Goal: Task Accomplishment & Management: Manage account settings

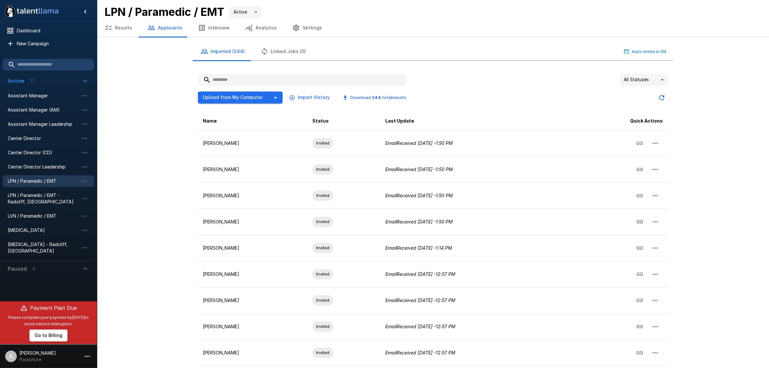
click at [131, 28] on button "Results" at bounding box center [118, 28] width 43 height 18
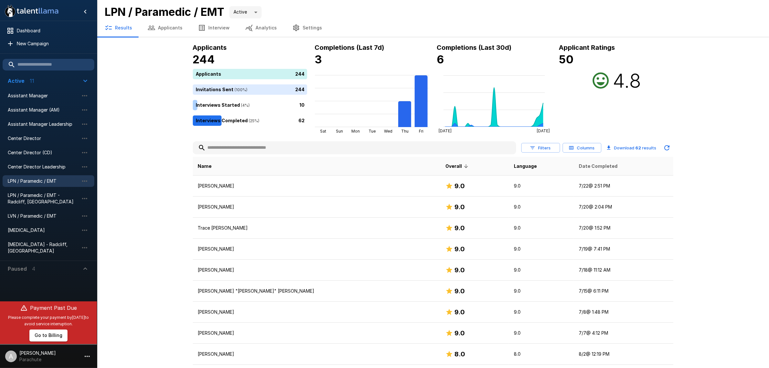
click at [579, 164] on span "Date Completed" at bounding box center [598, 166] width 39 height 8
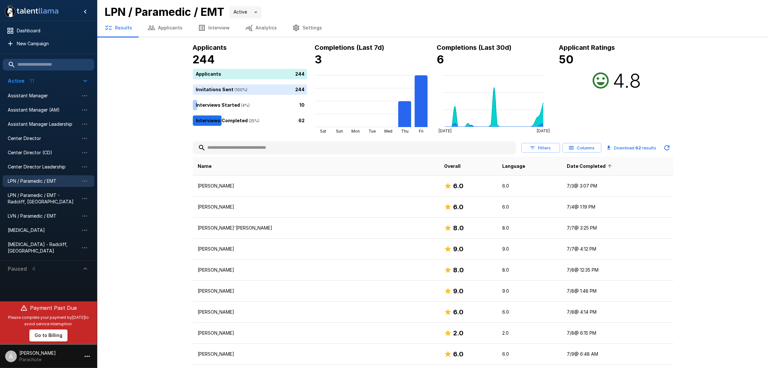
click at [567, 164] on span "Date Completed" at bounding box center [590, 166] width 47 height 8
click at [167, 25] on button "Applicants" at bounding box center [165, 28] width 50 height 18
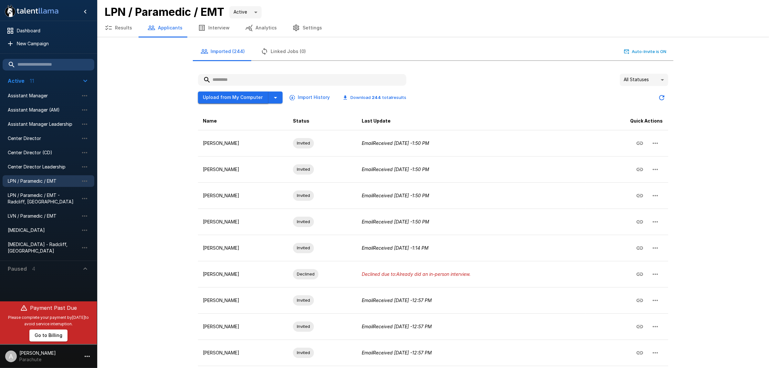
click at [230, 94] on button "Upload from My Computer" at bounding box center [233, 97] width 70 height 12
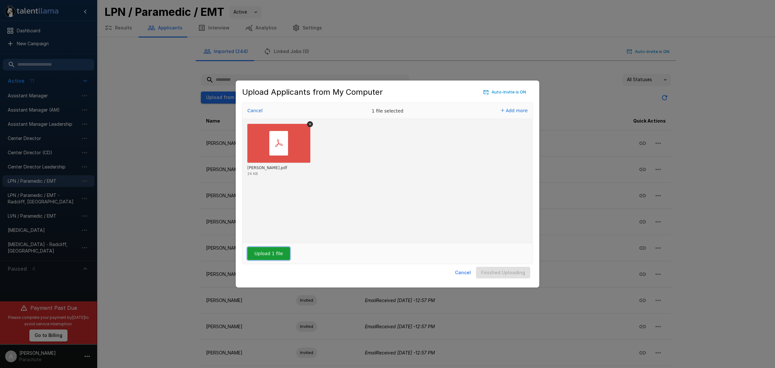
click at [265, 256] on button "Upload 1 file" at bounding box center [268, 253] width 43 height 13
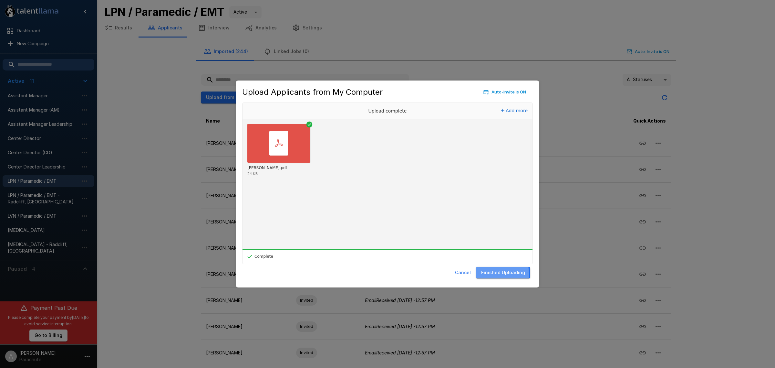
click at [490, 273] on button "Finished Uploading" at bounding box center [503, 273] width 54 height 12
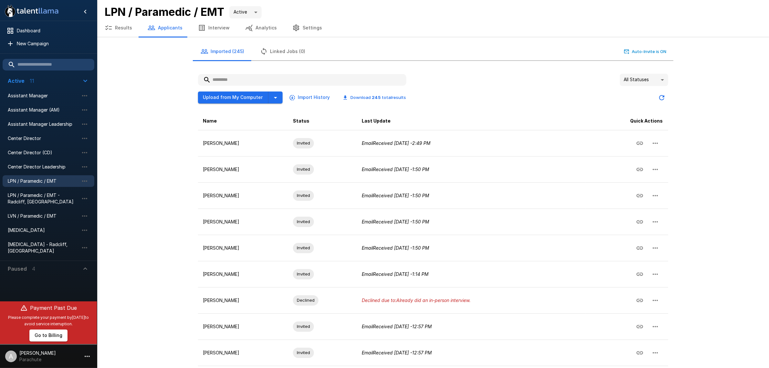
click at [155, 64] on div ".st0{fill:#FFFFFF;} .st1{fill:#76a4ed;} Dashboard New Campaign Active 11 Assist…" at bounding box center [433, 209] width 672 height 419
click at [234, 98] on button "Upload from My Computer" at bounding box center [233, 97] width 70 height 12
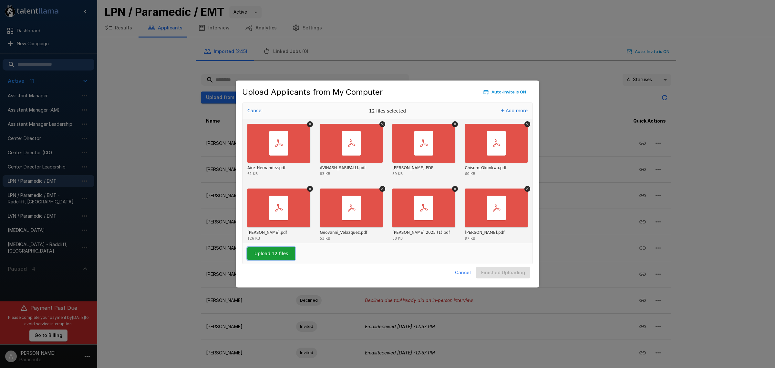
click at [256, 253] on button "Upload 12 files" at bounding box center [271, 253] width 48 height 13
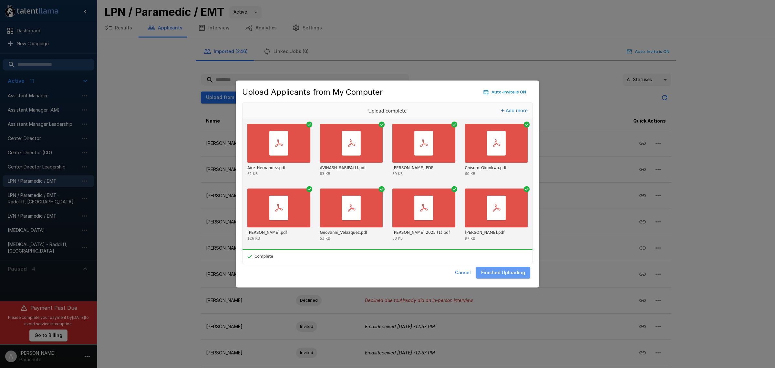
click at [520, 270] on button "Finished Uploading" at bounding box center [503, 273] width 54 height 12
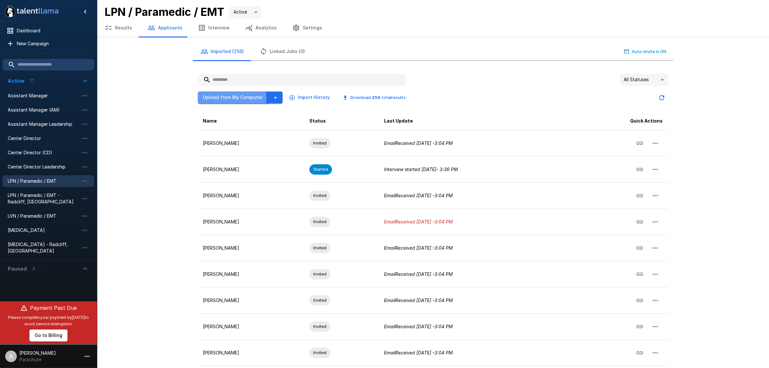
click at [230, 96] on button "Upload from My Computer" at bounding box center [233, 97] width 70 height 12
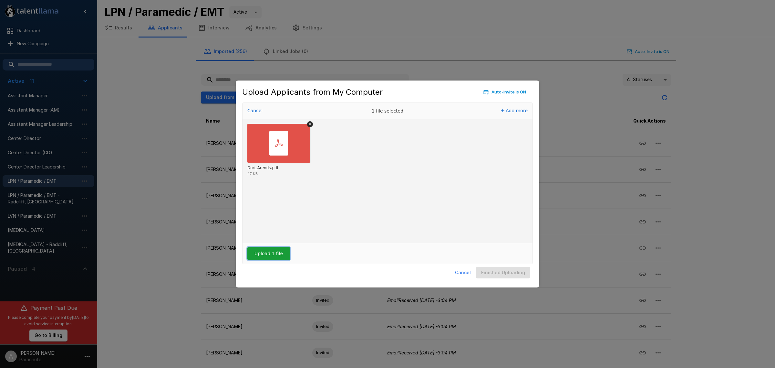
click at [276, 249] on button "Upload 1 file" at bounding box center [268, 253] width 43 height 13
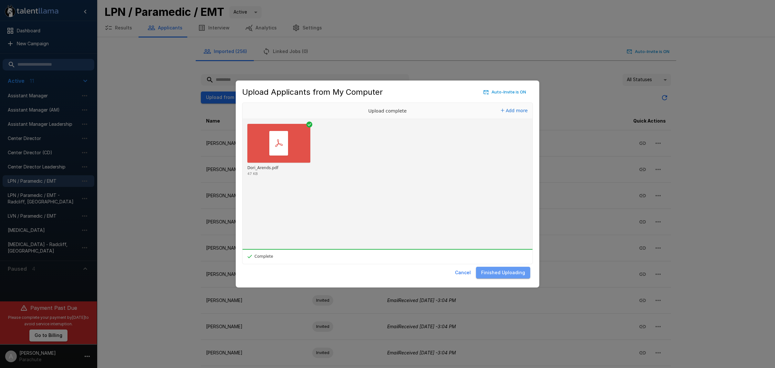
click at [522, 273] on button "Finished Uploading" at bounding box center [503, 273] width 54 height 12
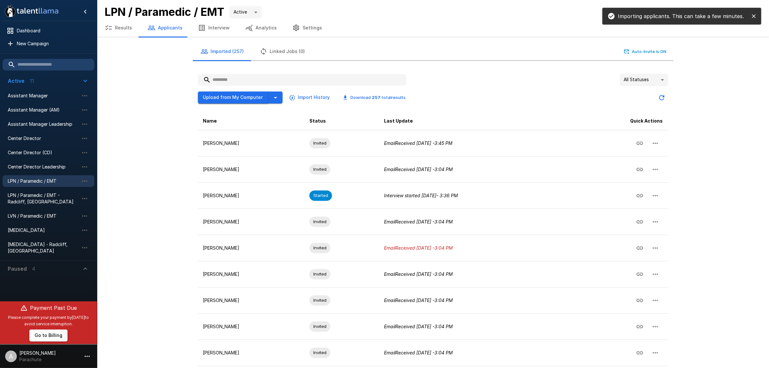
click at [215, 91] on button "Upload from My Computer" at bounding box center [233, 97] width 70 height 12
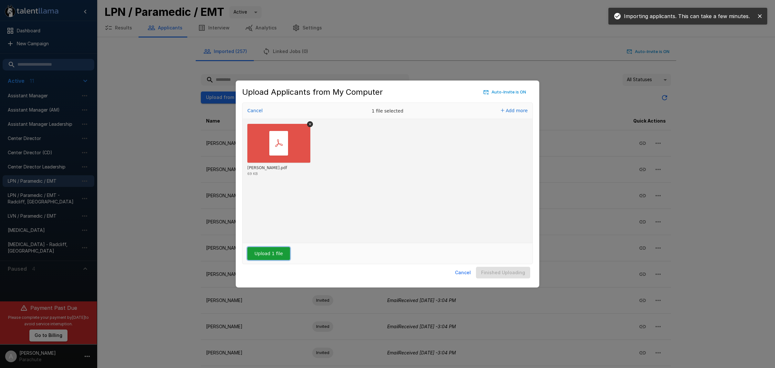
click at [279, 255] on button "Upload 1 file" at bounding box center [268, 253] width 43 height 13
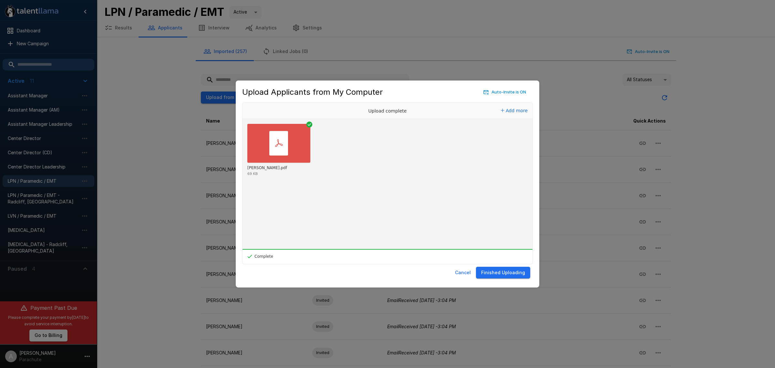
click at [495, 270] on button "Finished Uploading" at bounding box center [503, 273] width 54 height 12
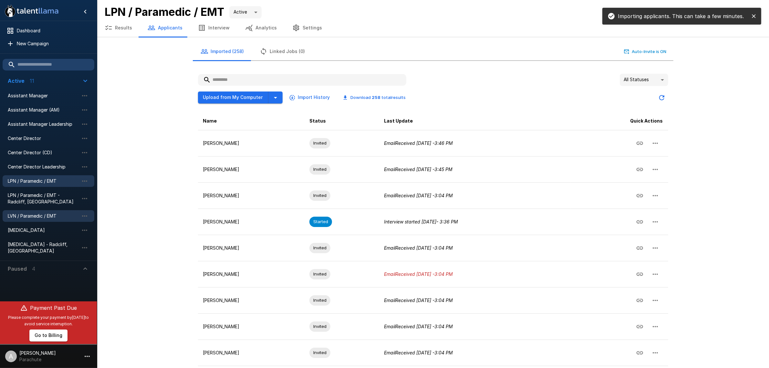
click at [32, 217] on span "LVN / Paramedic / EMT" at bounding box center [43, 216] width 71 height 6
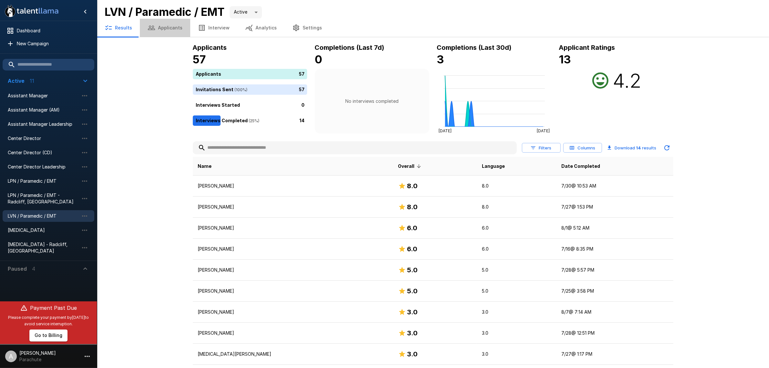
click at [167, 25] on button "Applicants" at bounding box center [165, 28] width 50 height 18
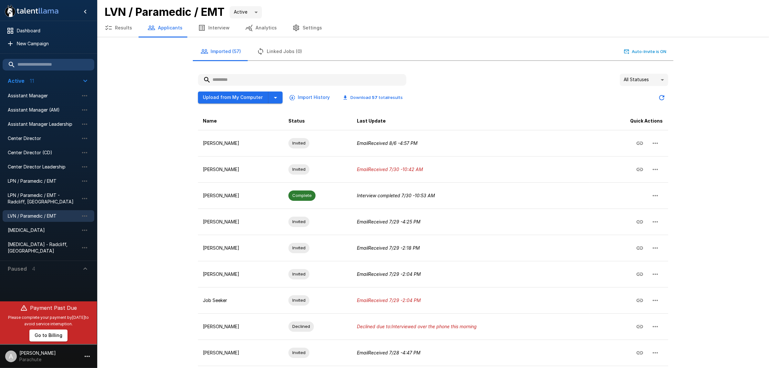
click at [118, 28] on button "Results" at bounding box center [118, 28] width 43 height 18
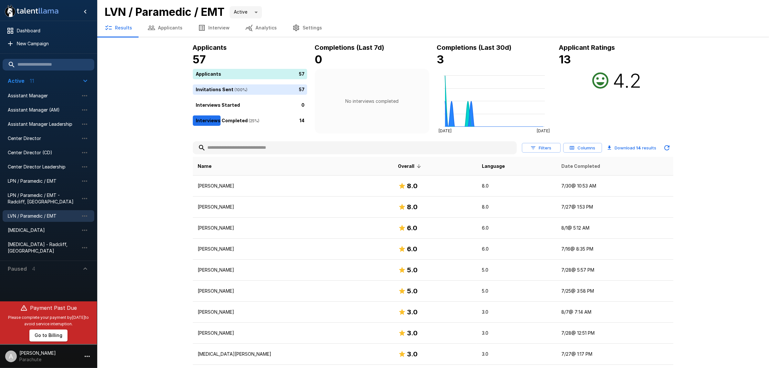
click at [574, 170] on span "Date Completed" at bounding box center [580, 166] width 39 height 8
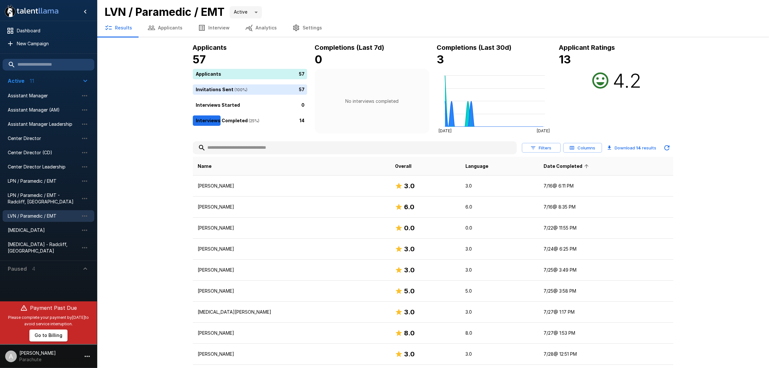
click at [569, 167] on span "Date Completed" at bounding box center [567, 166] width 47 height 8
click at [175, 32] on button "Applicants" at bounding box center [165, 28] width 50 height 18
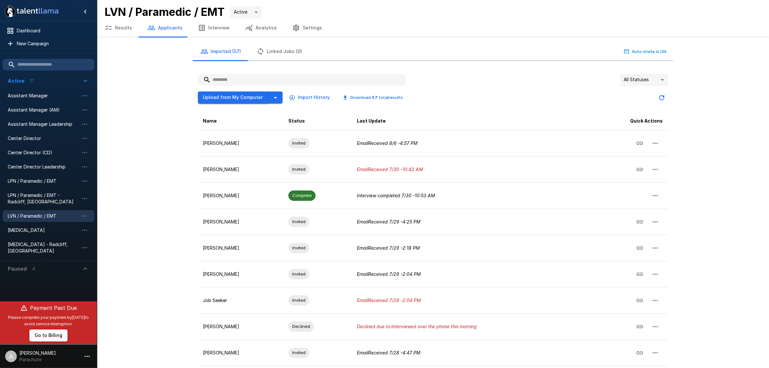
click at [209, 97] on button "Upload from My Computer" at bounding box center [233, 97] width 70 height 12
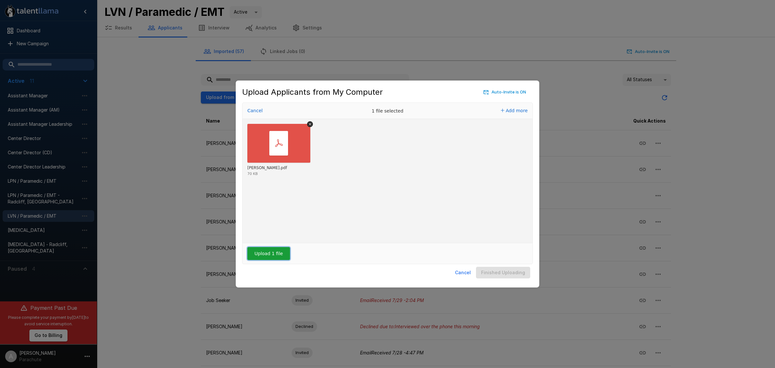
click at [268, 256] on button "Upload 1 file" at bounding box center [268, 253] width 43 height 13
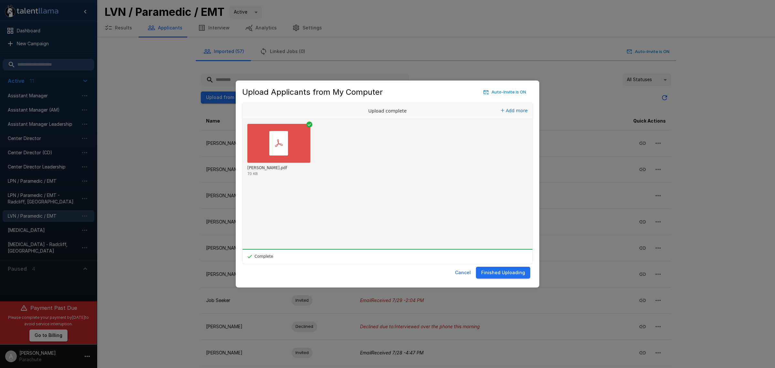
click at [512, 273] on button "Finished Uploading" at bounding box center [503, 273] width 54 height 12
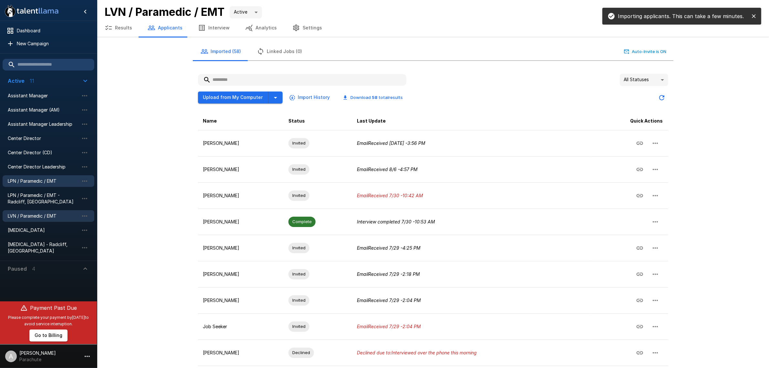
drag, startPoint x: 49, startPoint y: 179, endPoint x: 54, endPoint y: 175, distance: 6.4
click at [49, 179] on span "LPN / Paramedic / EMT" at bounding box center [43, 181] width 71 height 6
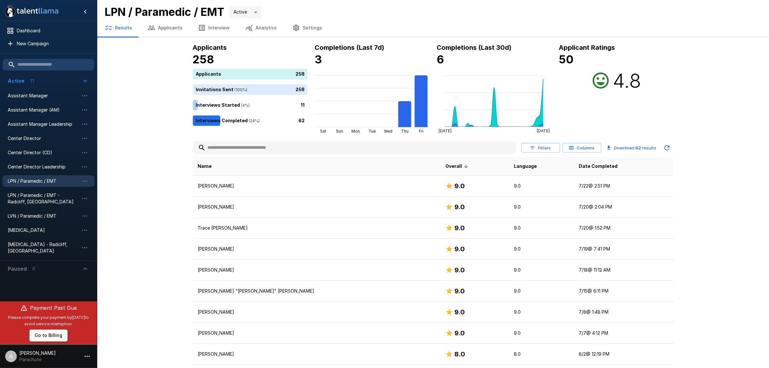
click at [574, 171] on th "Date Completed" at bounding box center [623, 166] width 99 height 19
click at [579, 162] on span "Date Completed" at bounding box center [598, 166] width 39 height 8
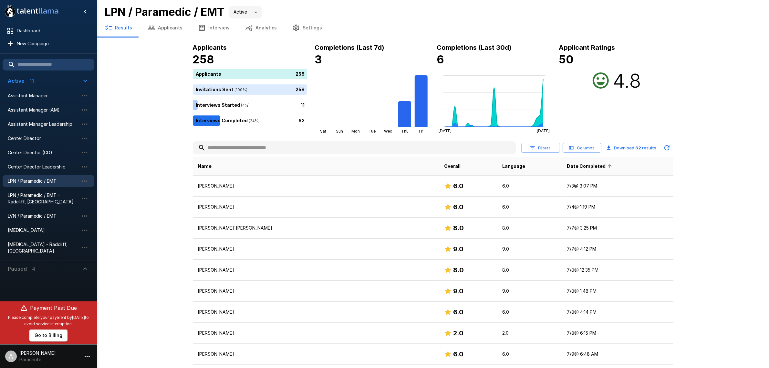
click at [567, 163] on span "Date Completed" at bounding box center [590, 166] width 47 height 8
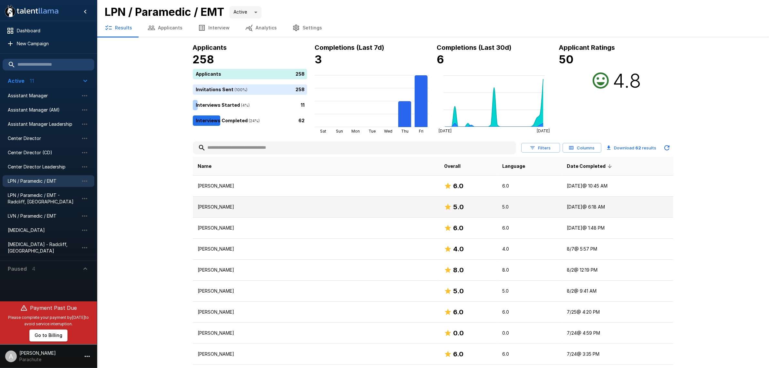
click at [263, 214] on td "[PERSON_NAME]" at bounding box center [316, 206] width 246 height 21
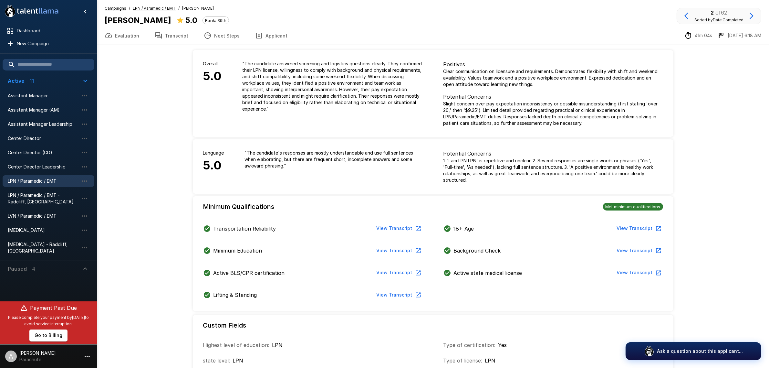
click at [257, 35] on icon "button" at bounding box center [259, 36] width 6 height 6
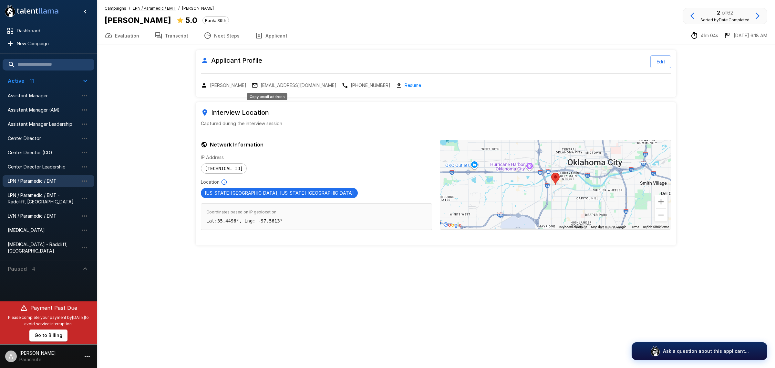
click at [270, 86] on p "[EMAIL_ADDRESS][DOMAIN_NAME]" at bounding box center [299, 85] width 76 height 6
click at [287, 81] on div "Applicant Profile Edit [PERSON_NAME] [EMAIL_ADDRESS][DOMAIN_NAME] [PHONE_NUMBER…" at bounding box center [436, 73] width 481 height 47
click at [180, 34] on button "Transcript" at bounding box center [171, 35] width 49 height 18
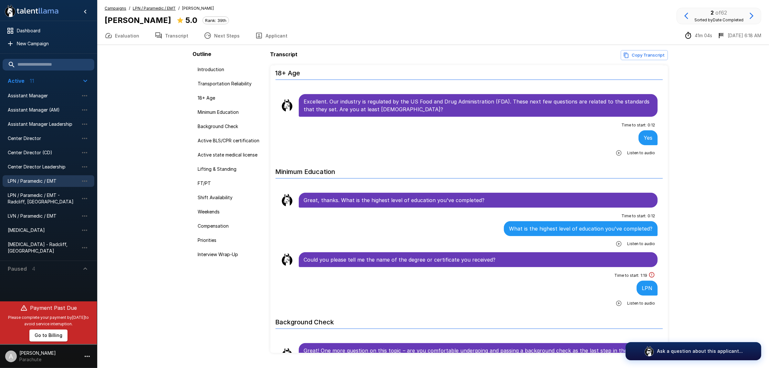
scroll to position [242, 0]
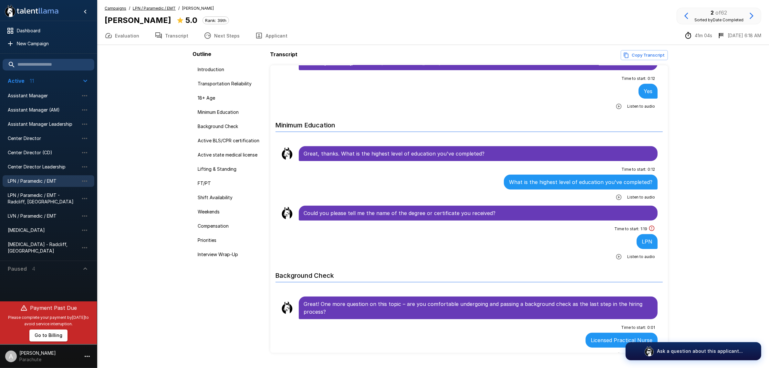
click at [613, 196] on button "button" at bounding box center [619, 197] width 12 height 12
click at [613, 254] on button "button" at bounding box center [619, 257] width 12 height 12
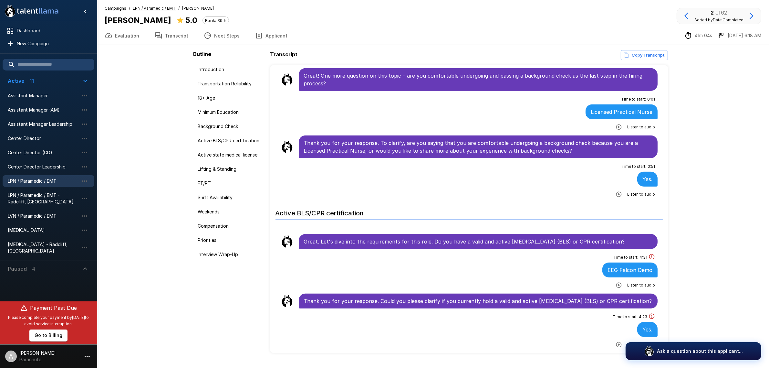
scroll to position [485, 0]
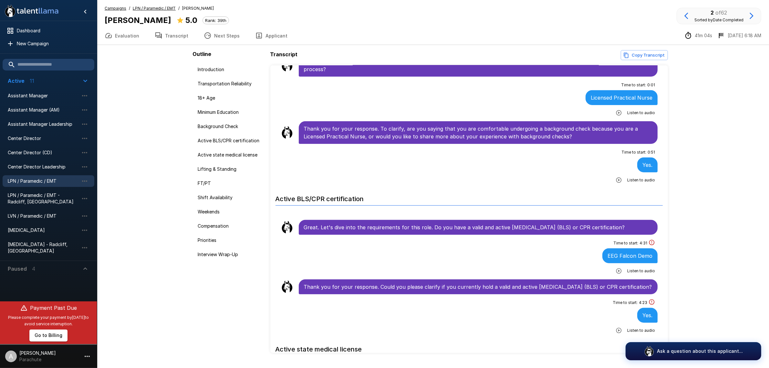
click at [614, 270] on button "button" at bounding box center [619, 271] width 12 height 12
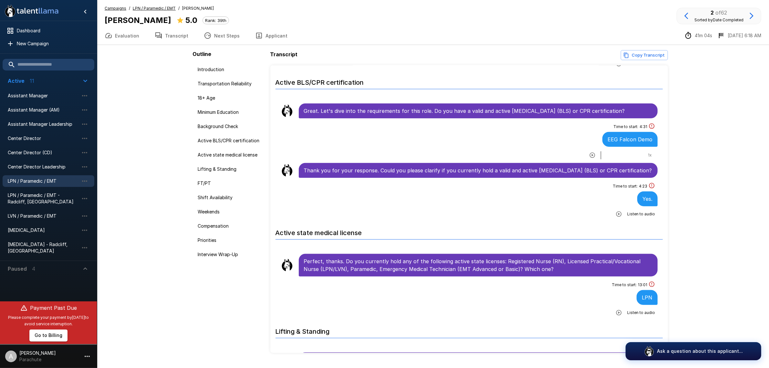
scroll to position [646, 0]
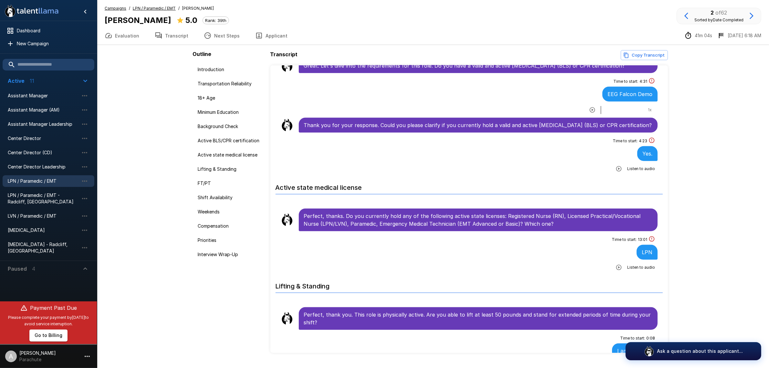
click at [616, 267] on icon "button" at bounding box center [619, 267] width 6 height 6
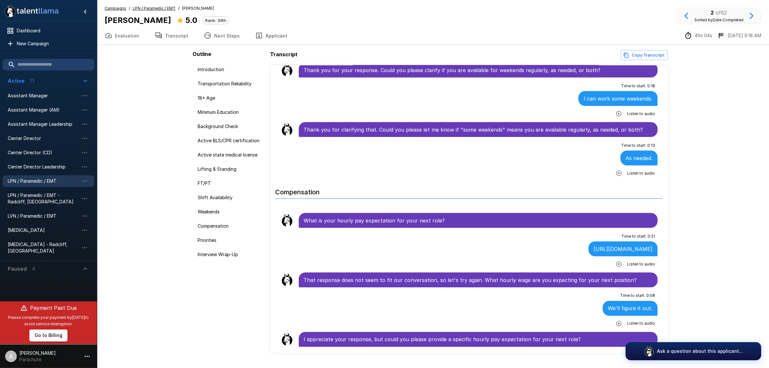
scroll to position [1333, 0]
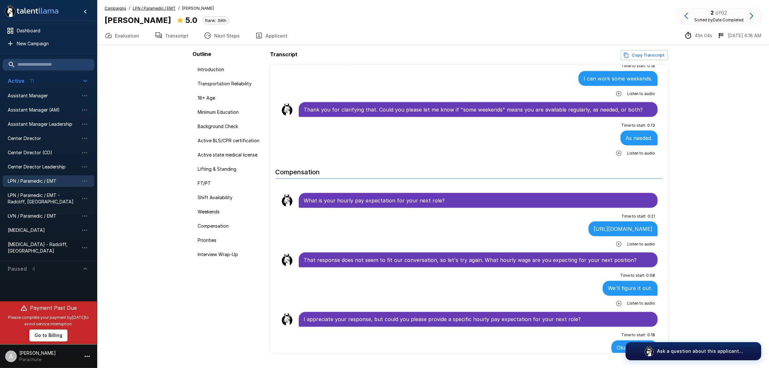
click at [616, 247] on icon "button" at bounding box center [619, 244] width 6 height 6
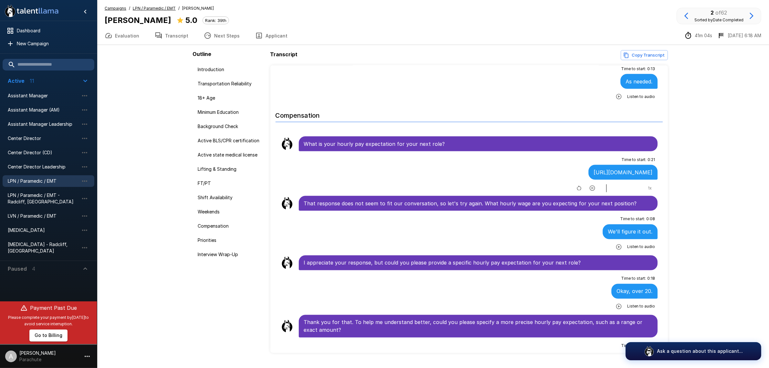
scroll to position [1454, 0]
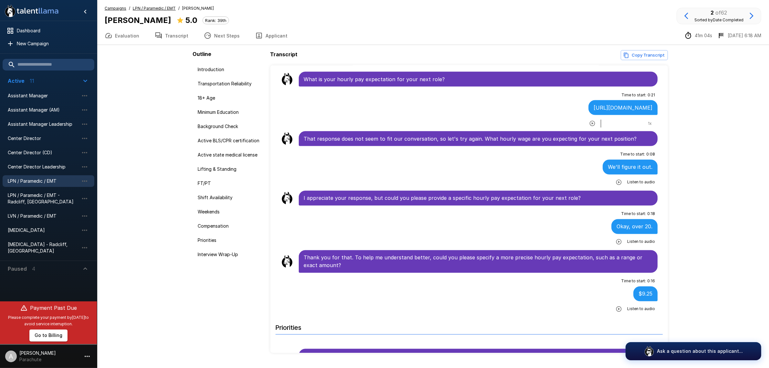
click at [614, 244] on button "button" at bounding box center [619, 242] width 12 height 12
click at [616, 185] on icon "button" at bounding box center [619, 182] width 6 height 6
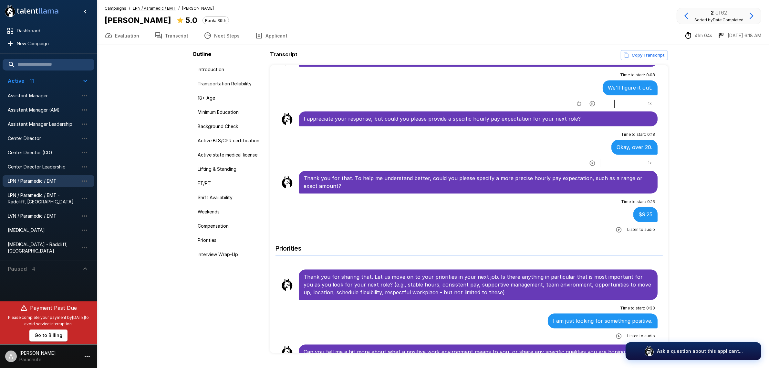
scroll to position [1534, 0]
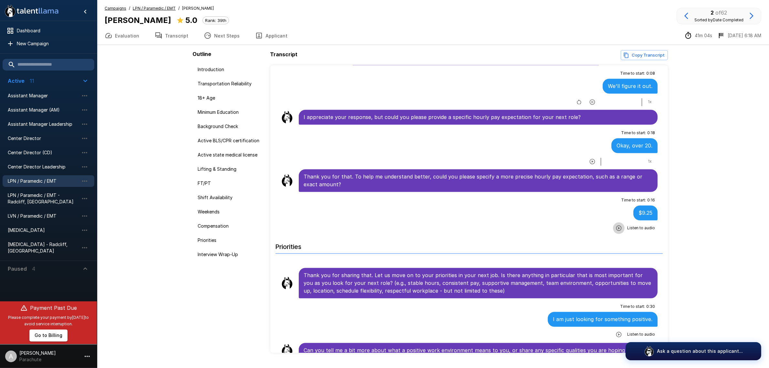
click at [616, 231] on icon "button" at bounding box center [618, 227] width 5 height 5
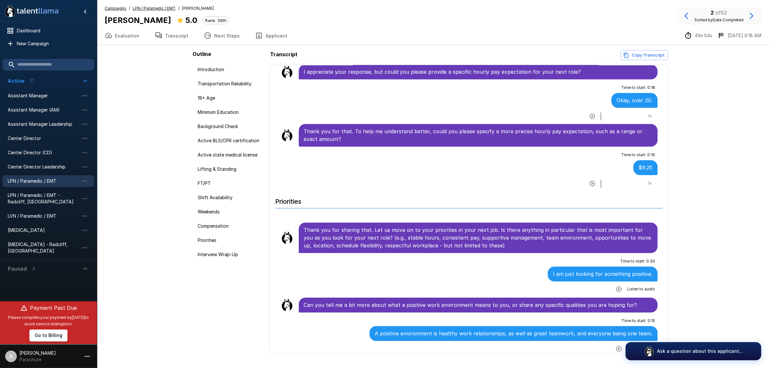
scroll to position [1575, 0]
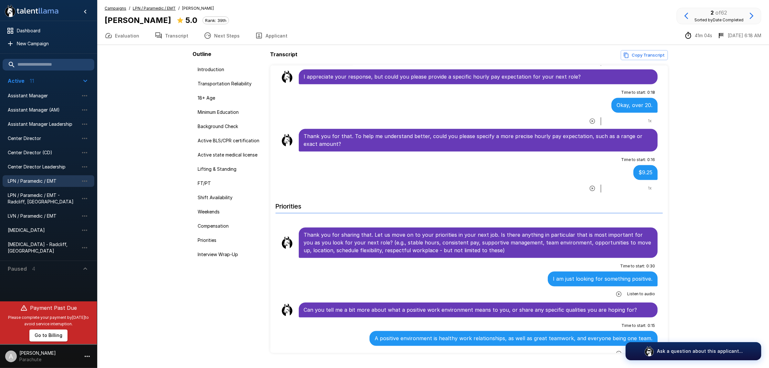
click at [687, 15] on icon "button" at bounding box center [687, 16] width 4 height 6
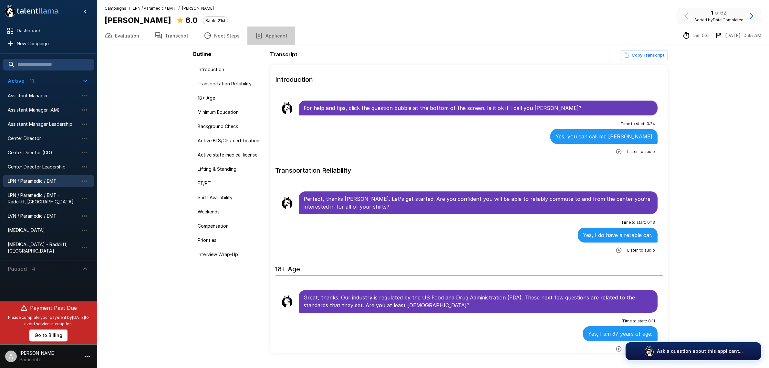
click at [277, 30] on button "Applicant" at bounding box center [271, 35] width 48 height 18
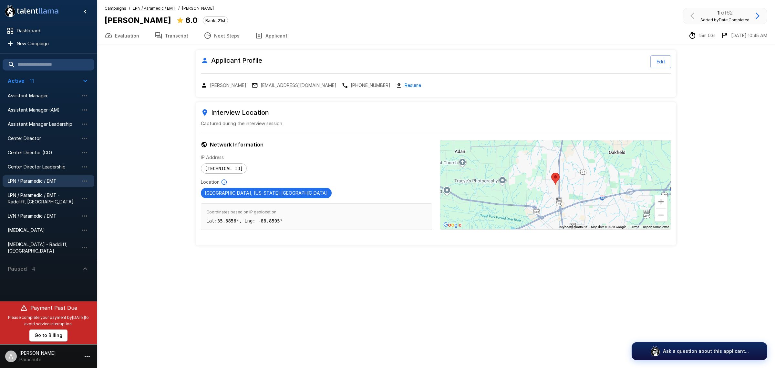
click at [270, 86] on p "[EMAIL_ADDRESS][DOMAIN_NAME]" at bounding box center [299, 85] width 76 height 6
click at [160, 30] on button "Transcript" at bounding box center [171, 35] width 49 height 18
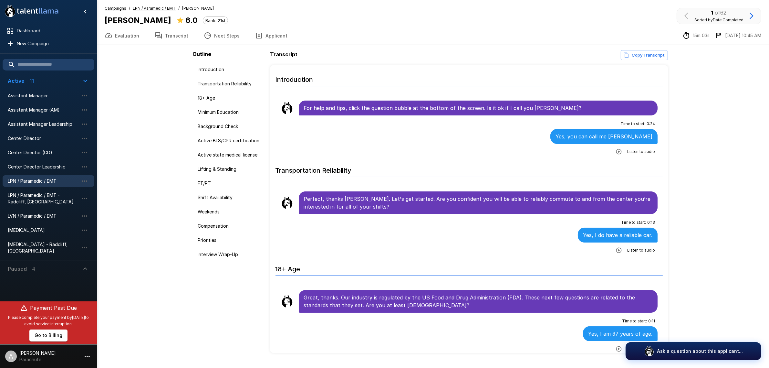
click at [613, 150] on button "button" at bounding box center [619, 152] width 12 height 12
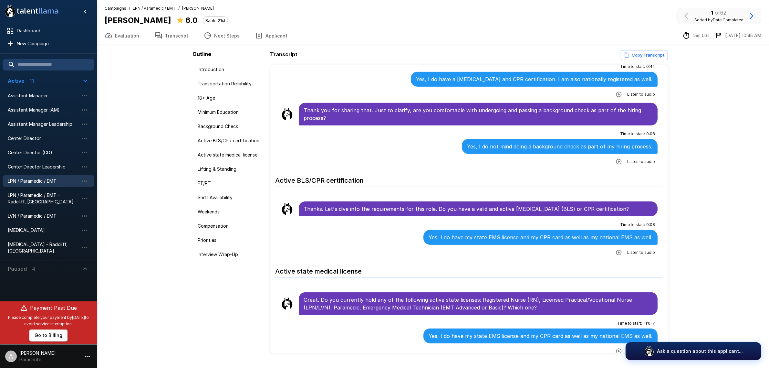
scroll to position [444, 0]
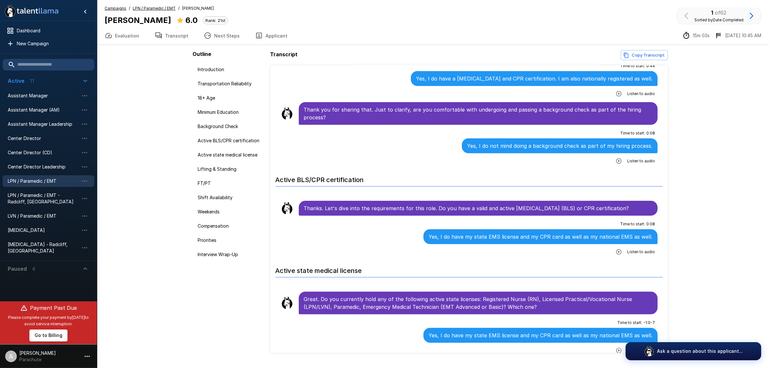
click at [616, 254] on icon "button" at bounding box center [619, 251] width 6 height 6
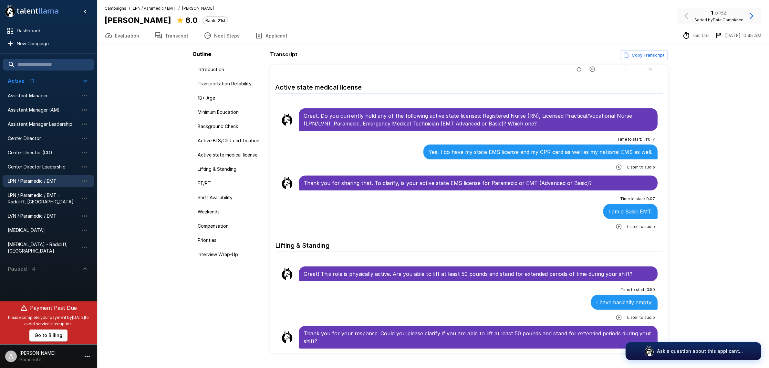
scroll to position [646, 0]
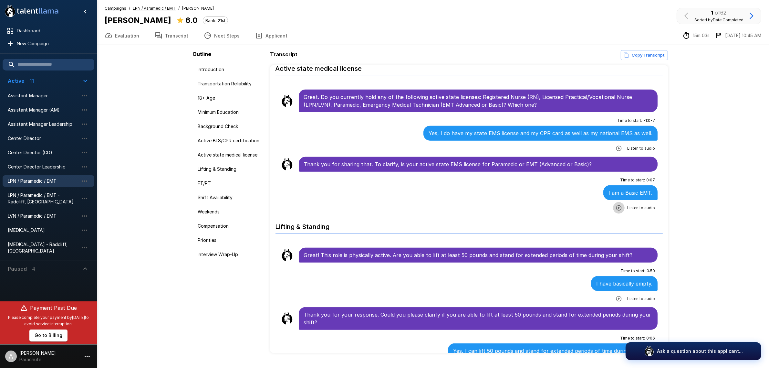
click at [616, 209] on icon "button" at bounding box center [618, 207] width 5 height 5
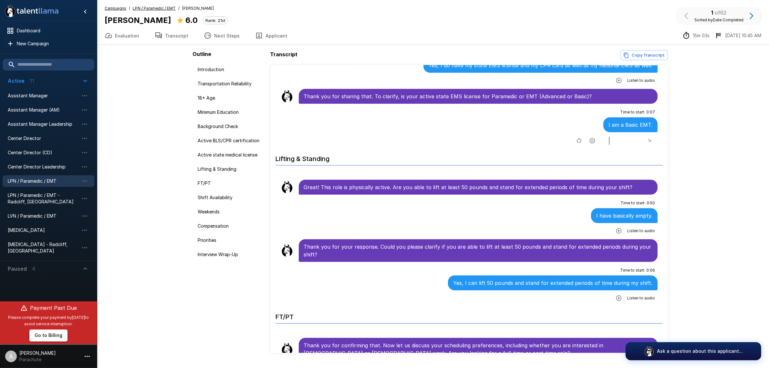
scroll to position [727, 0]
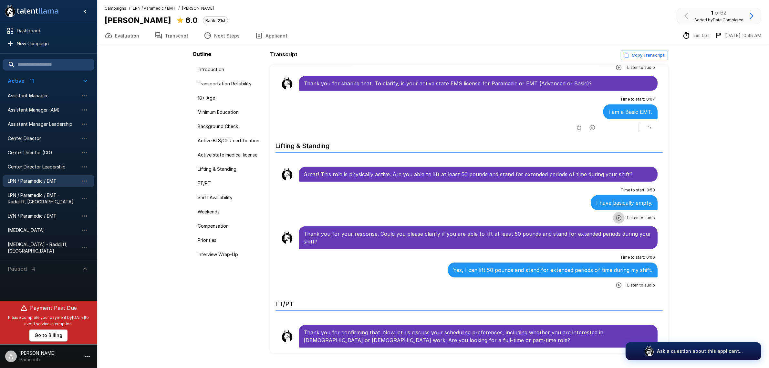
click at [613, 217] on button "button" at bounding box center [619, 218] width 12 height 12
click at [615, 285] on button "button" at bounding box center [619, 285] width 12 height 12
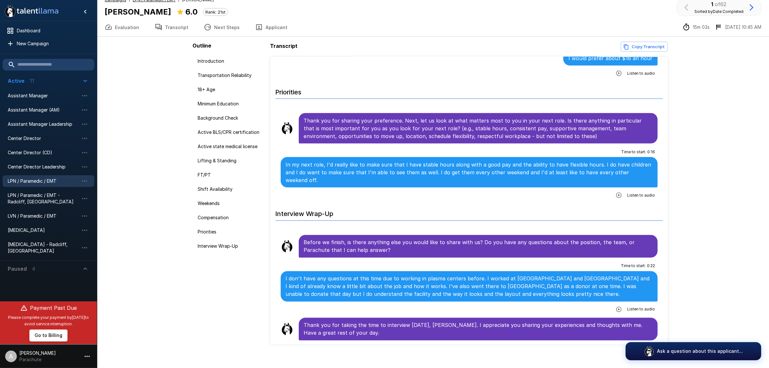
scroll to position [16, 0]
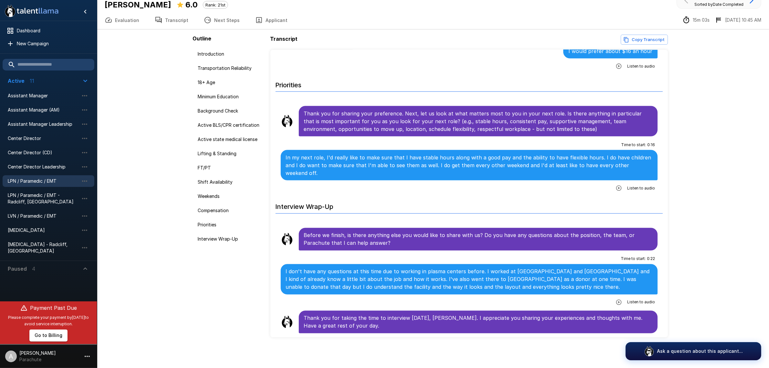
click at [46, 178] on span "LPN / Paramedic / EMT" at bounding box center [43, 181] width 71 height 6
